Goal: Find specific page/section: Find specific page/section

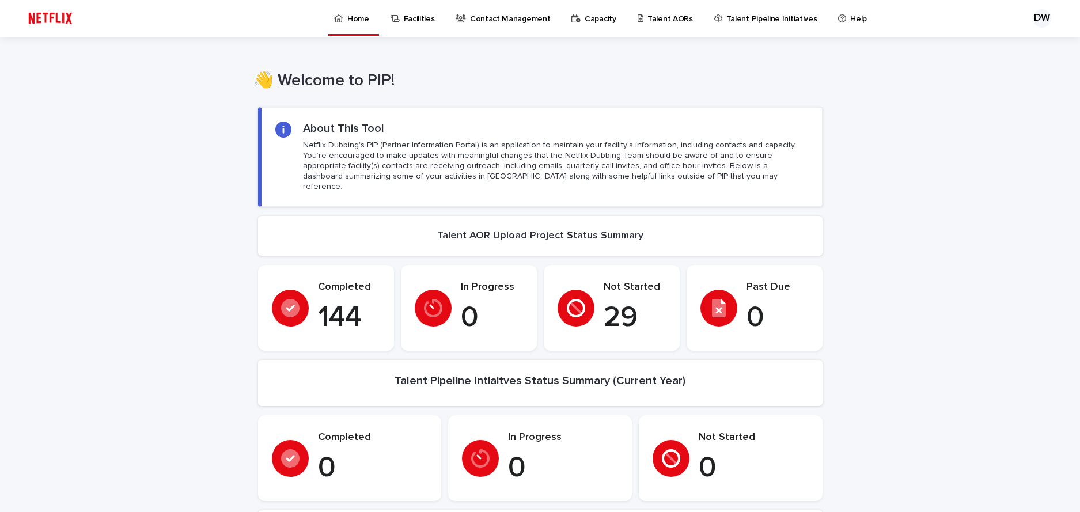
click at [637, 24] on div "Talent AORs" at bounding box center [668, 12] width 62 height 24
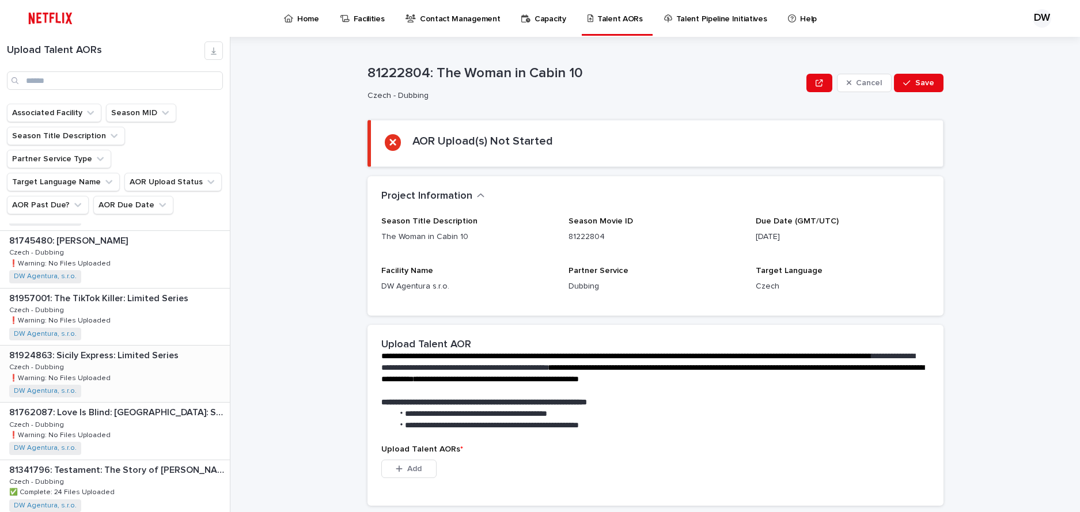
scroll to position [1444, 0]
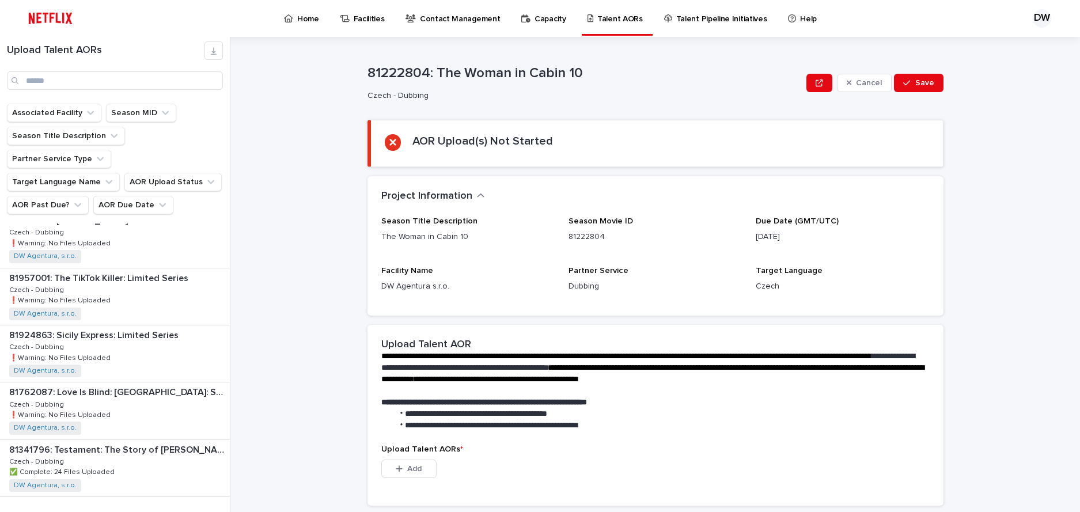
click at [191, 506] on div "Back Next" at bounding box center [180, 520] width 97 height 29
click at [112, 80] on input "Search" at bounding box center [115, 80] width 216 height 18
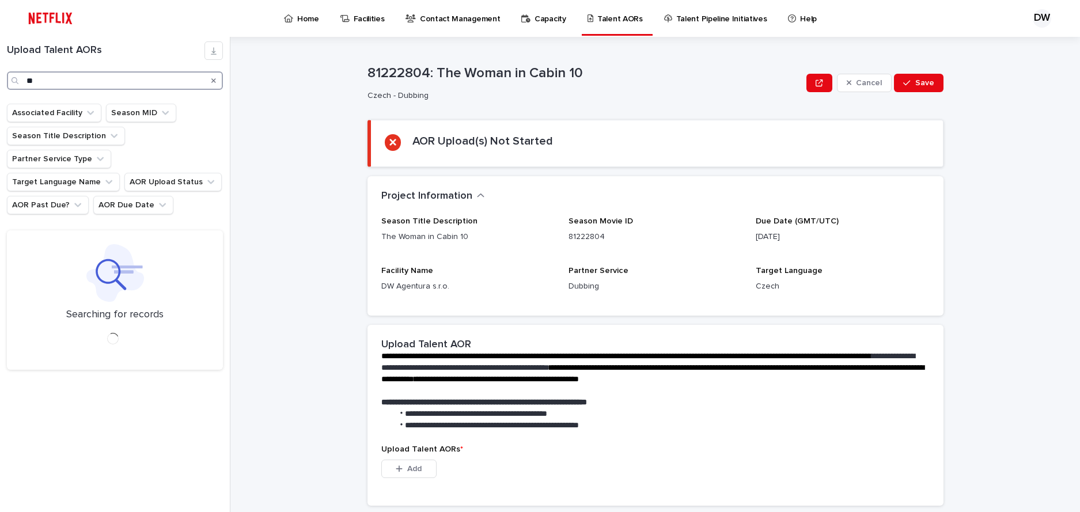
type input "*"
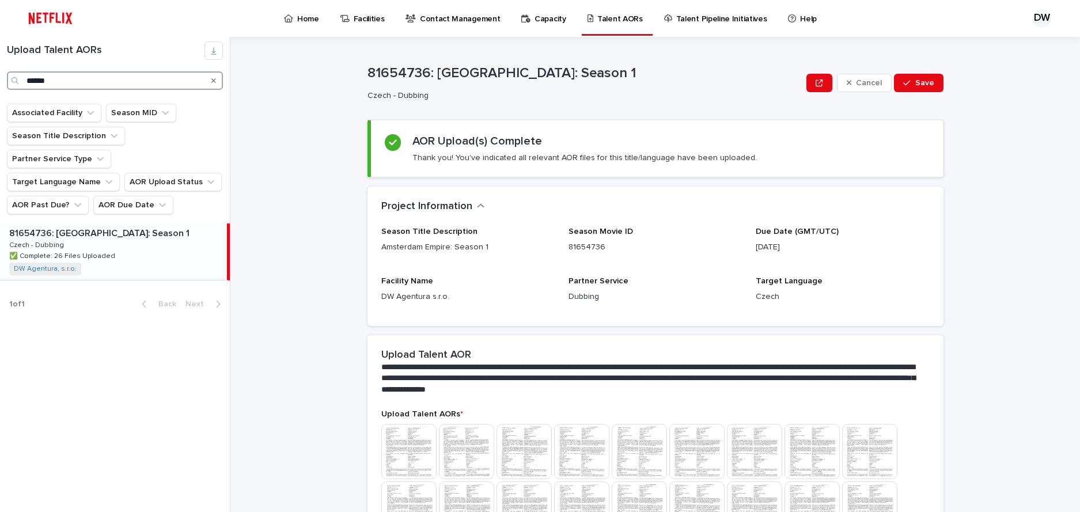
type input "******"
click at [131, 229] on div "81654736: [GEOGRAPHIC_DATA]: Season 1 81654736: [GEOGRAPHIC_DATA] Empire: Seaso…" at bounding box center [113, 252] width 227 height 56
click at [58, 21] on img at bounding box center [50, 18] width 55 height 23
